Goal: Task Accomplishment & Management: Complete application form

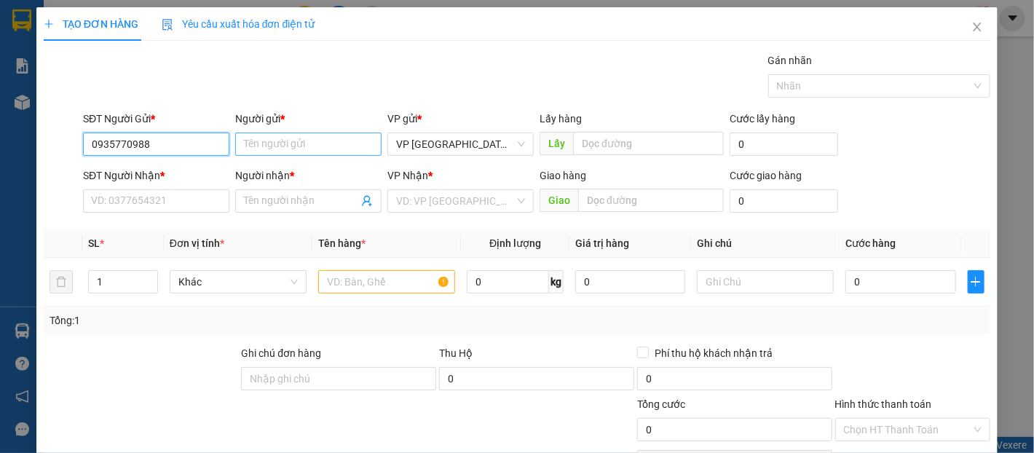
type input "0935770988"
click at [279, 145] on input "Người gửi *" at bounding box center [308, 144] width 146 height 23
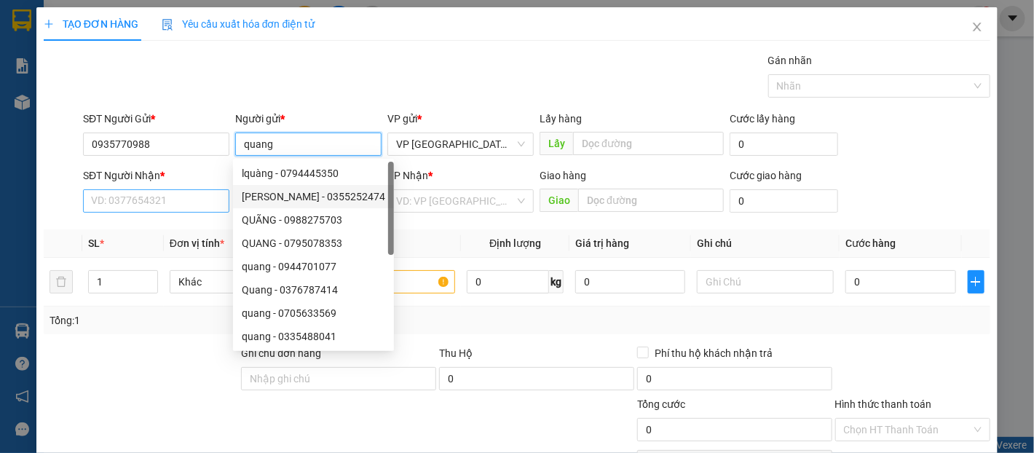
type input "quang"
click at [185, 200] on input "SĐT Người Nhận *" at bounding box center [156, 200] width 146 height 23
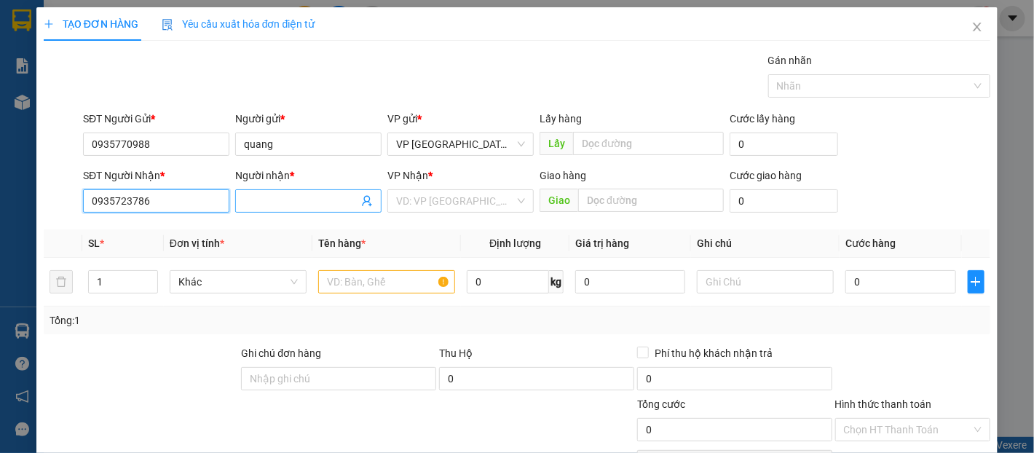
type input "0935723786"
click at [291, 189] on span at bounding box center [308, 200] width 146 height 23
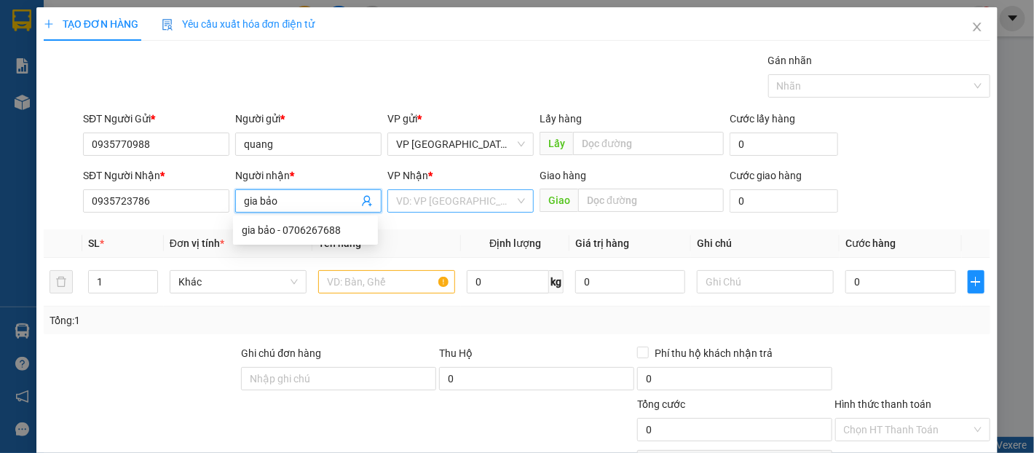
type input "gia bảo"
click at [455, 198] on input "search" at bounding box center [455, 201] width 119 height 22
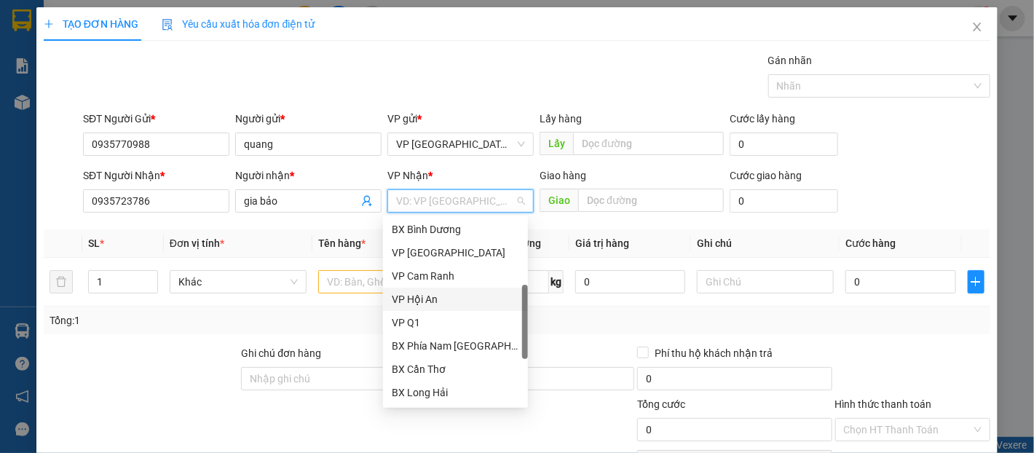
scroll to position [72, 0]
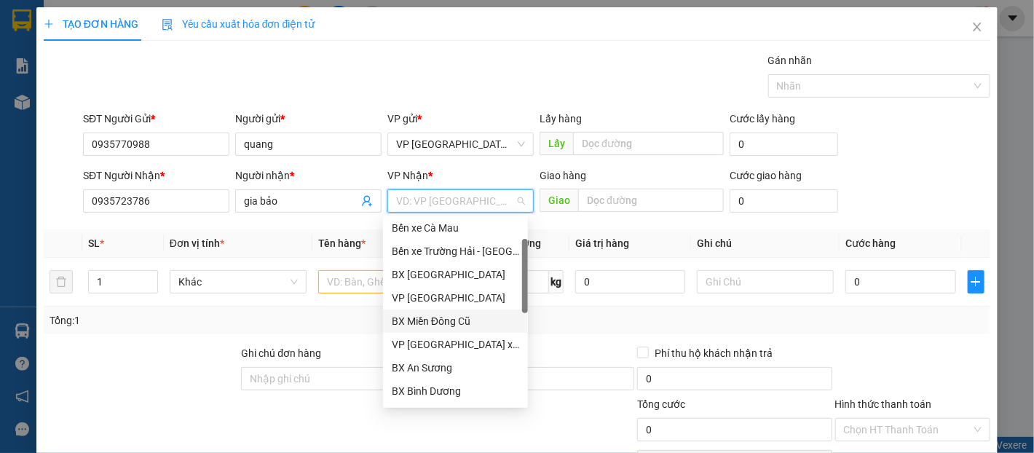
click at [476, 315] on div "BX Miền Đông Cũ" at bounding box center [455, 321] width 127 height 16
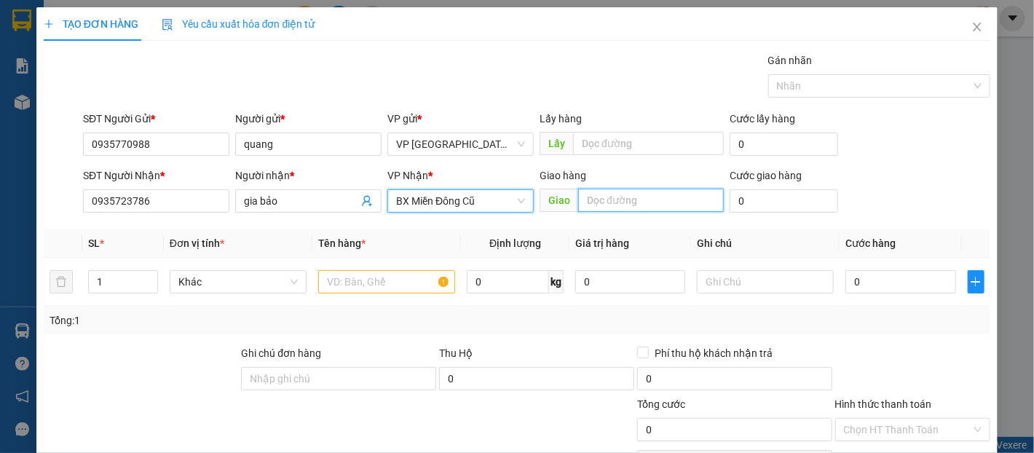
click at [623, 200] on input "text" at bounding box center [651, 200] width 146 height 23
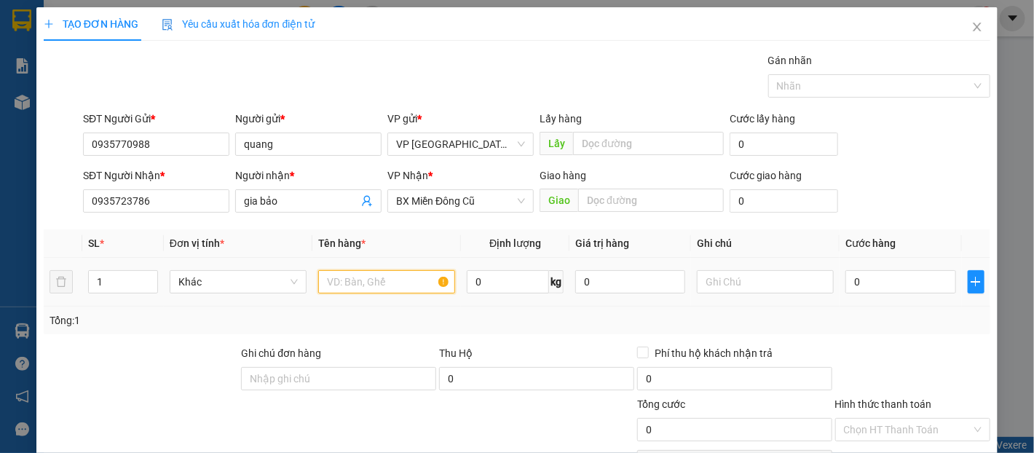
click at [366, 284] on input "text" at bounding box center [386, 281] width 137 height 23
type input "s"
type input "d"
type input "đồ ăn"
click at [878, 280] on input "0" at bounding box center [901, 281] width 110 height 23
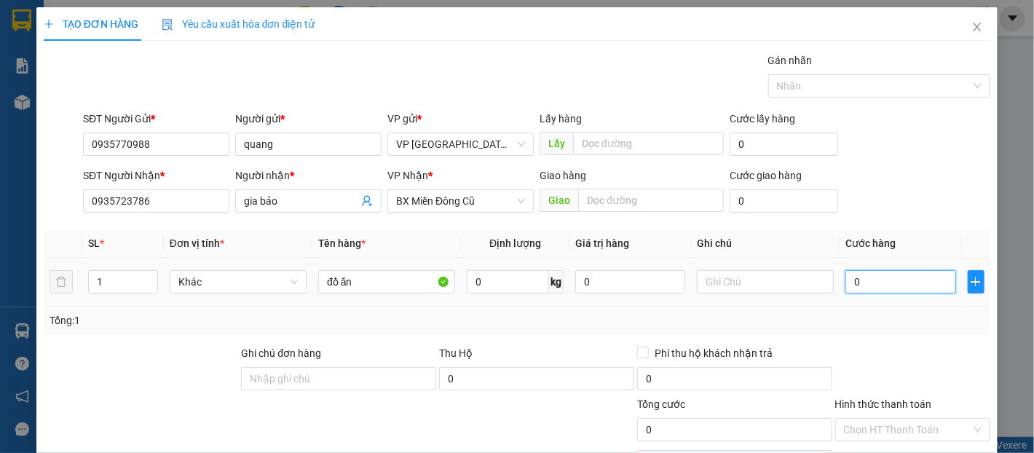
type input "6"
type input "60"
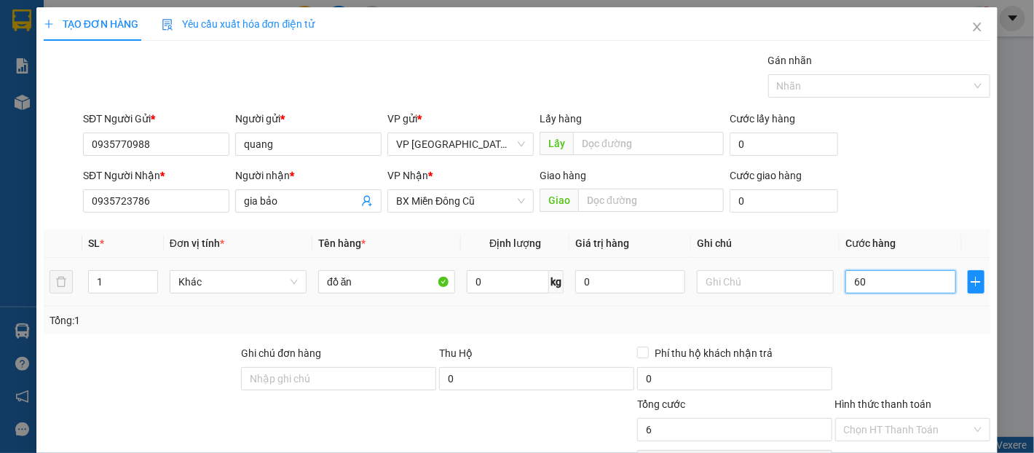
type input "60"
type input "600"
type input "6.000"
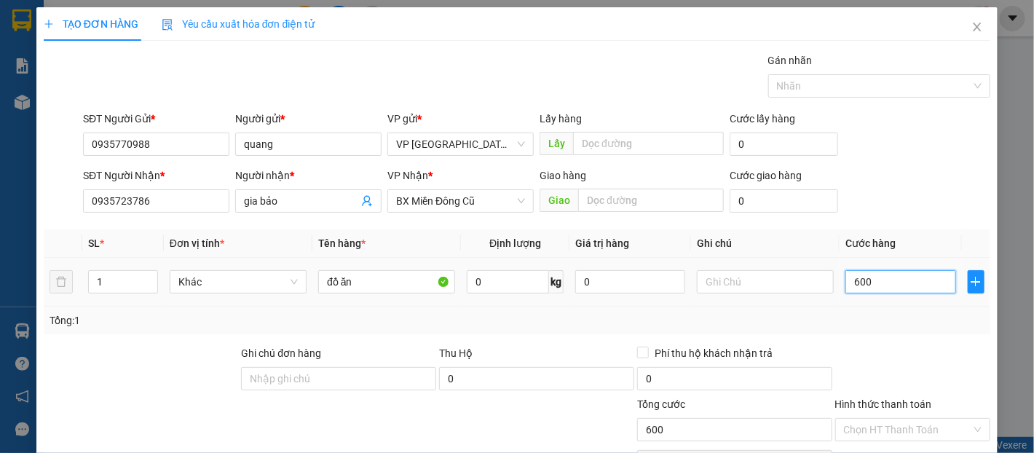
type input "6.000"
type input "60.000"
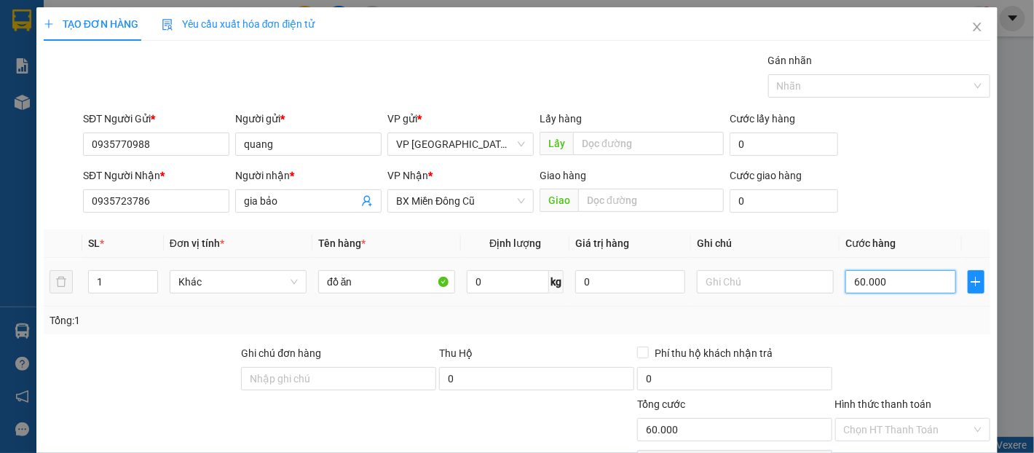
click at [879, 280] on input "60.000" at bounding box center [901, 281] width 110 height 23
type input "5"
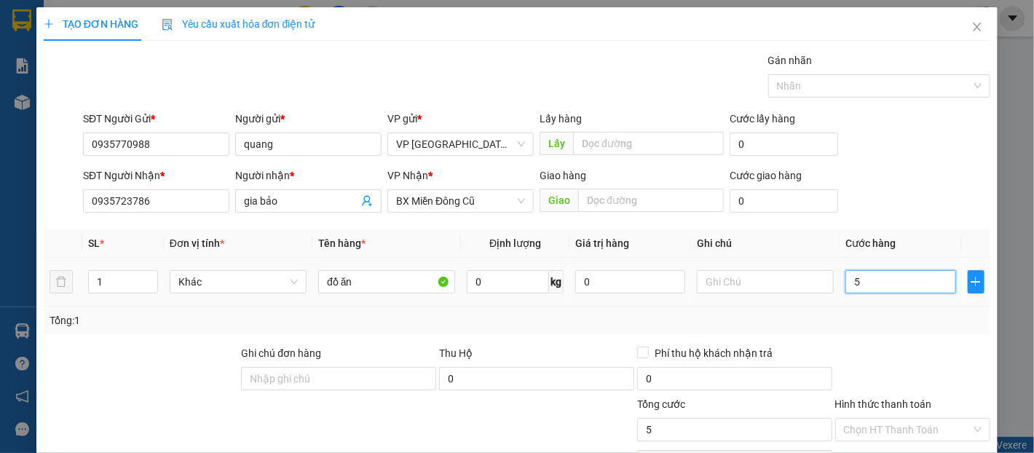
type input "50"
type input "500"
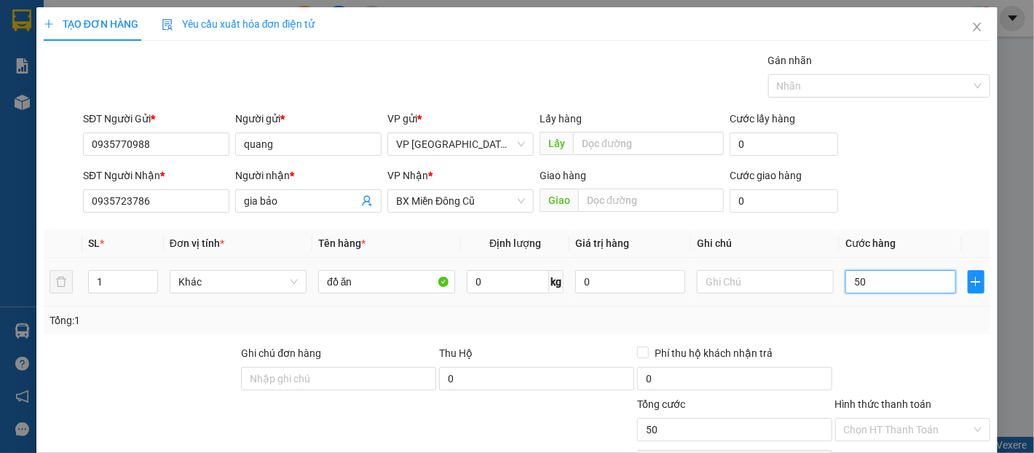
type input "500"
type input "5.000"
type input "50.000"
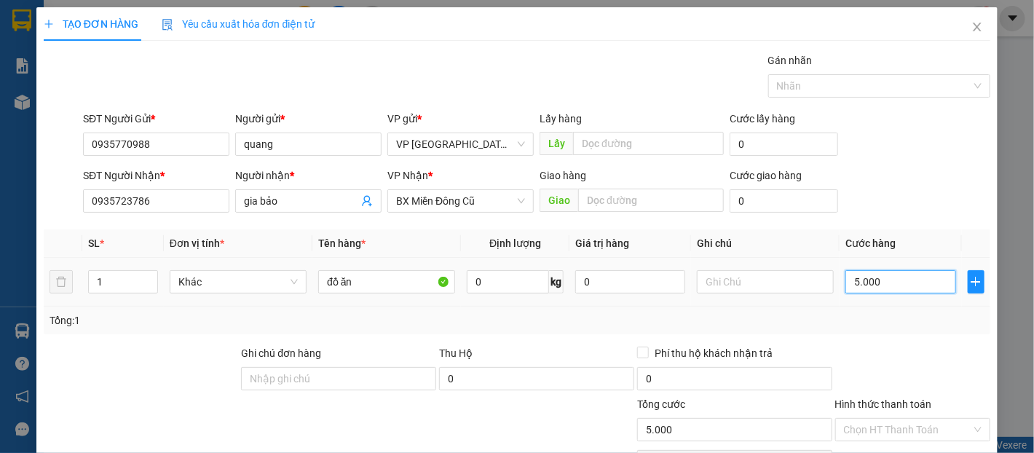
type input "50.000"
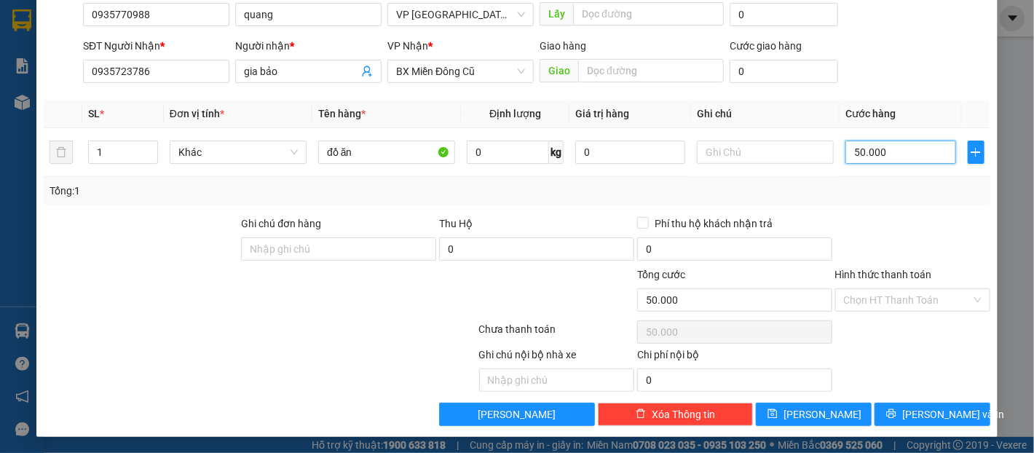
type input "50.000"
click at [892, 314] on div "Hình thức thanh toán Chọn HT Thanh Toán" at bounding box center [913, 292] width 155 height 51
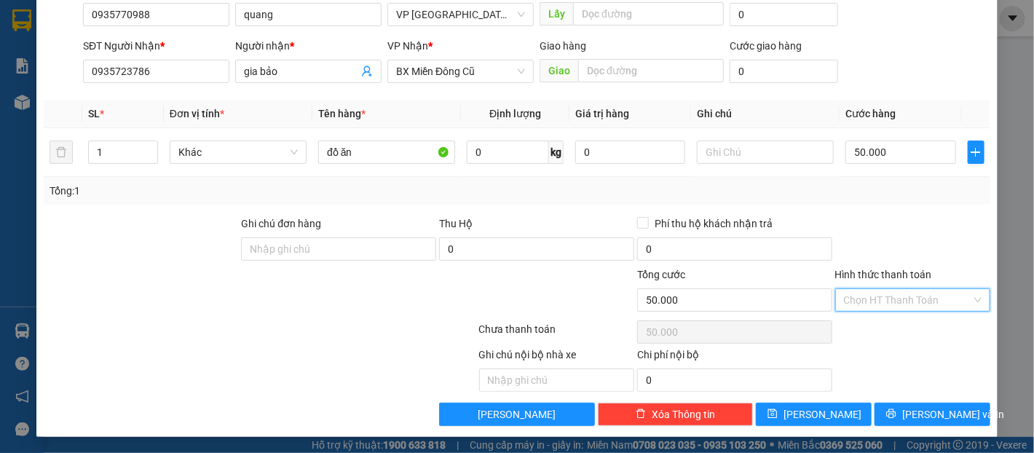
click at [900, 302] on input "Hình thức thanh toán" at bounding box center [907, 300] width 127 height 22
click at [917, 324] on div "Tại văn phòng" at bounding box center [904, 329] width 136 height 16
type input "0"
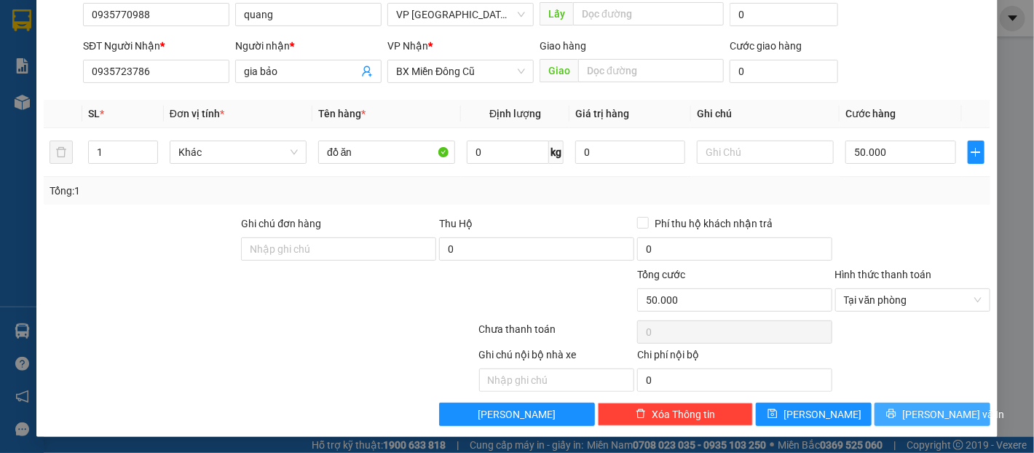
click at [925, 406] on span "[PERSON_NAME] và In" at bounding box center [954, 414] width 102 height 16
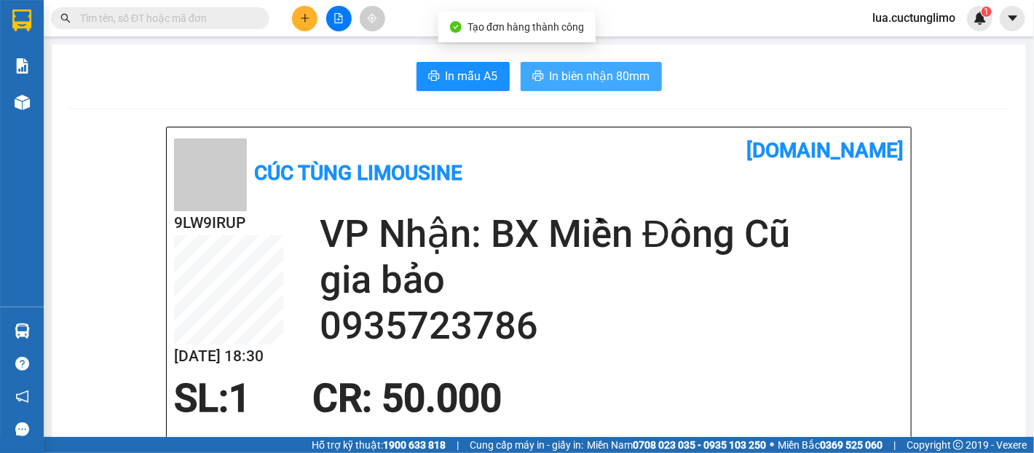
click at [589, 67] on span "In biên nhận 80mm" at bounding box center [600, 76] width 101 height 18
